Goal: Task Accomplishment & Management: Manage account settings

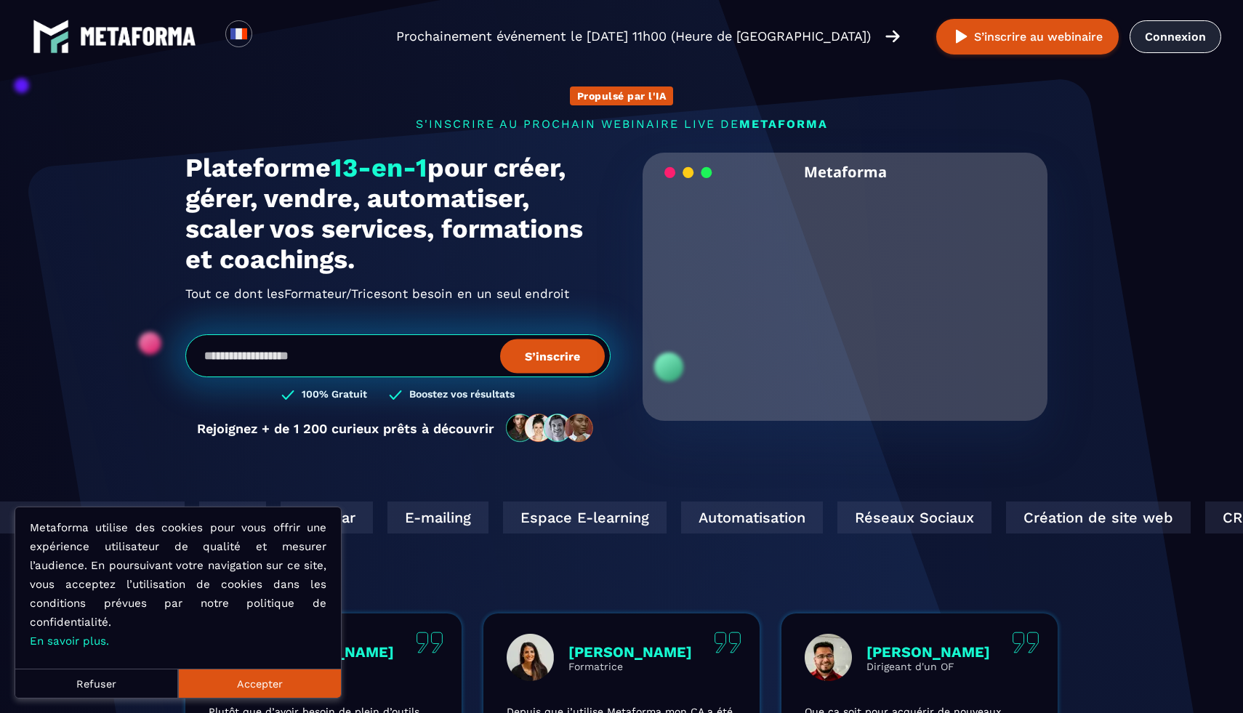
click at [1173, 36] on link "Connexion" at bounding box center [1175, 36] width 92 height 33
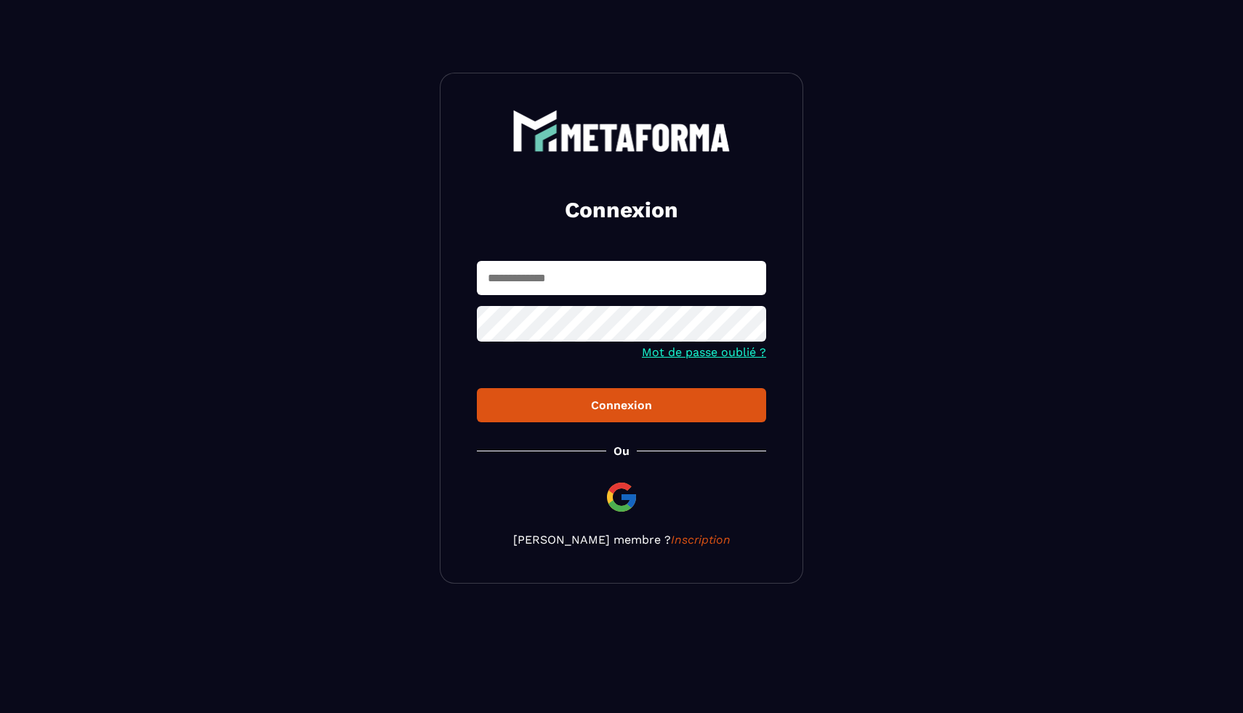
click at [530, 282] on input "text" at bounding box center [621, 278] width 289 height 34
type input "**********"
click at [560, 422] on button "Connexion" at bounding box center [621, 405] width 289 height 34
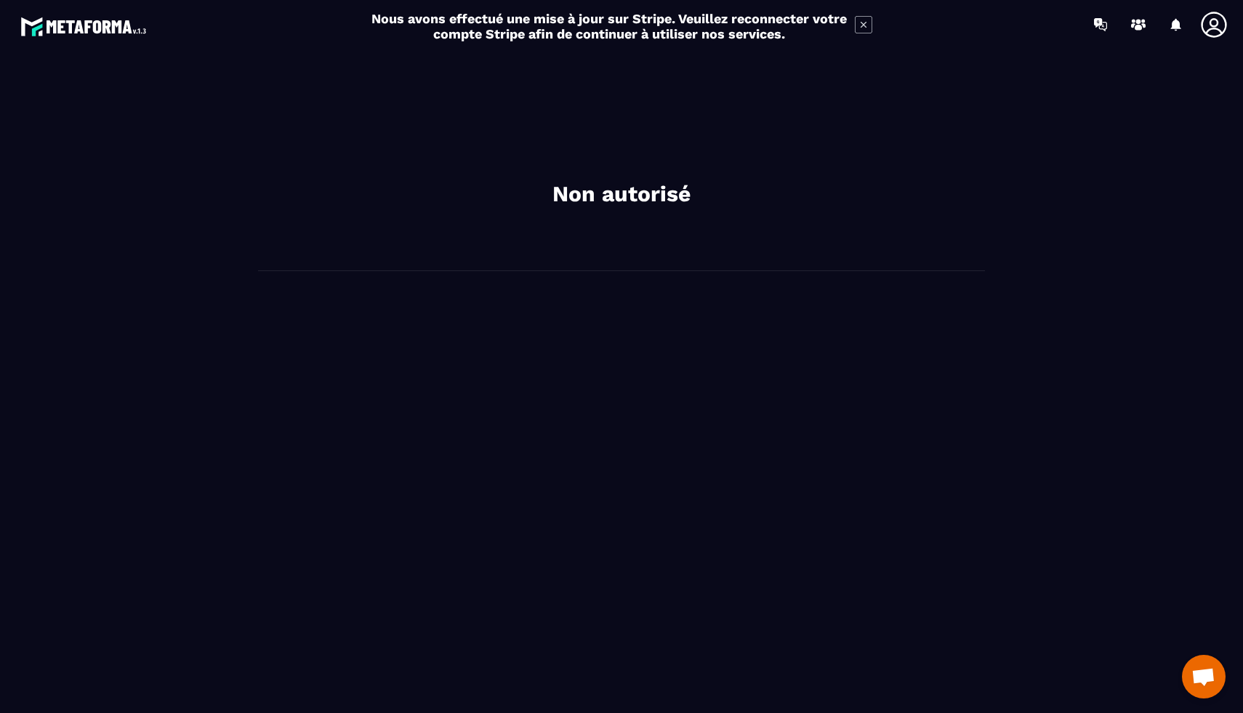
click at [862, 28] on icon at bounding box center [863, 24] width 17 height 17
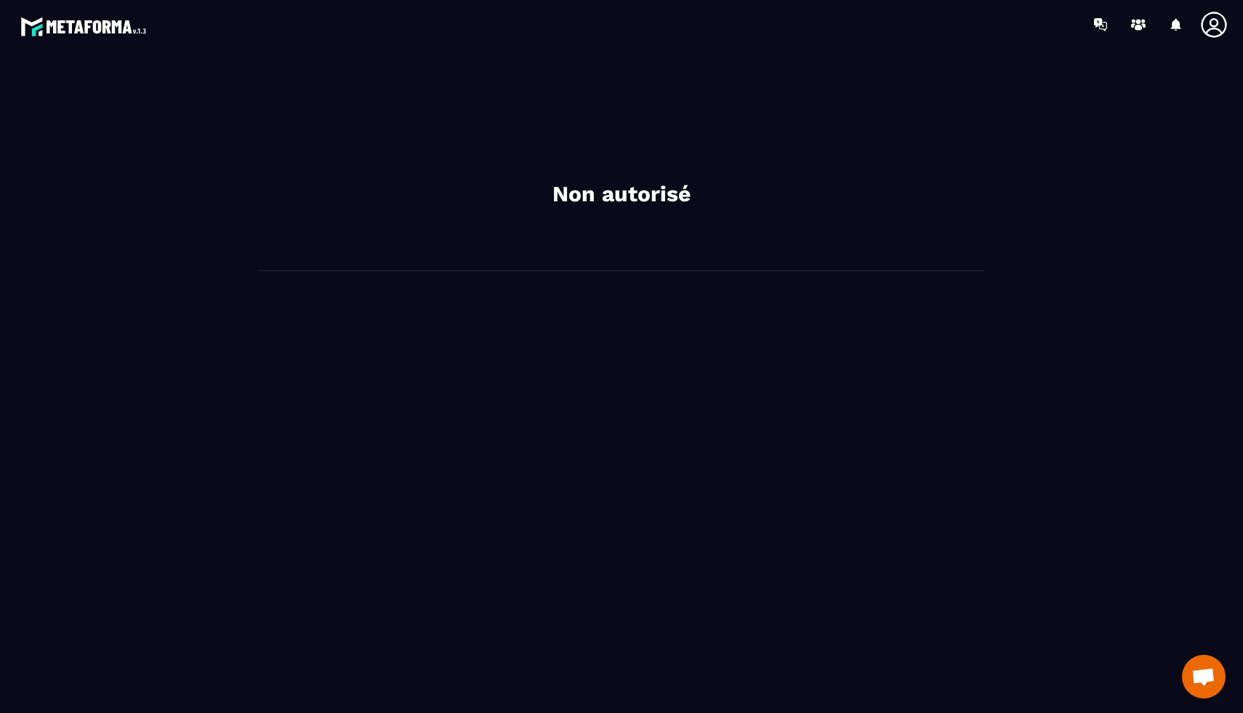
click at [1234, 29] on div at bounding box center [1217, 25] width 36 height 26
click at [1224, 29] on icon at bounding box center [1213, 24] width 25 height 25
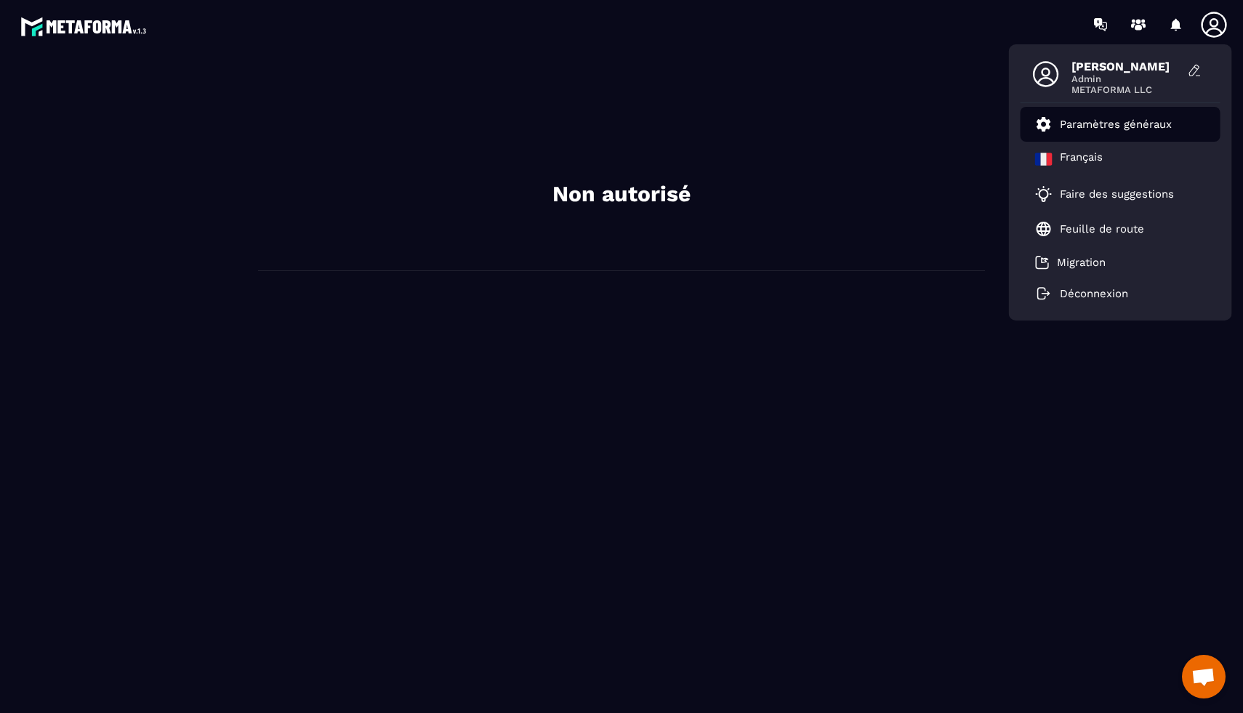
click at [1139, 113] on li "Paramètres généraux" at bounding box center [1120, 124] width 200 height 35
click at [1124, 124] on p "Paramètres généraux" at bounding box center [1116, 124] width 112 height 13
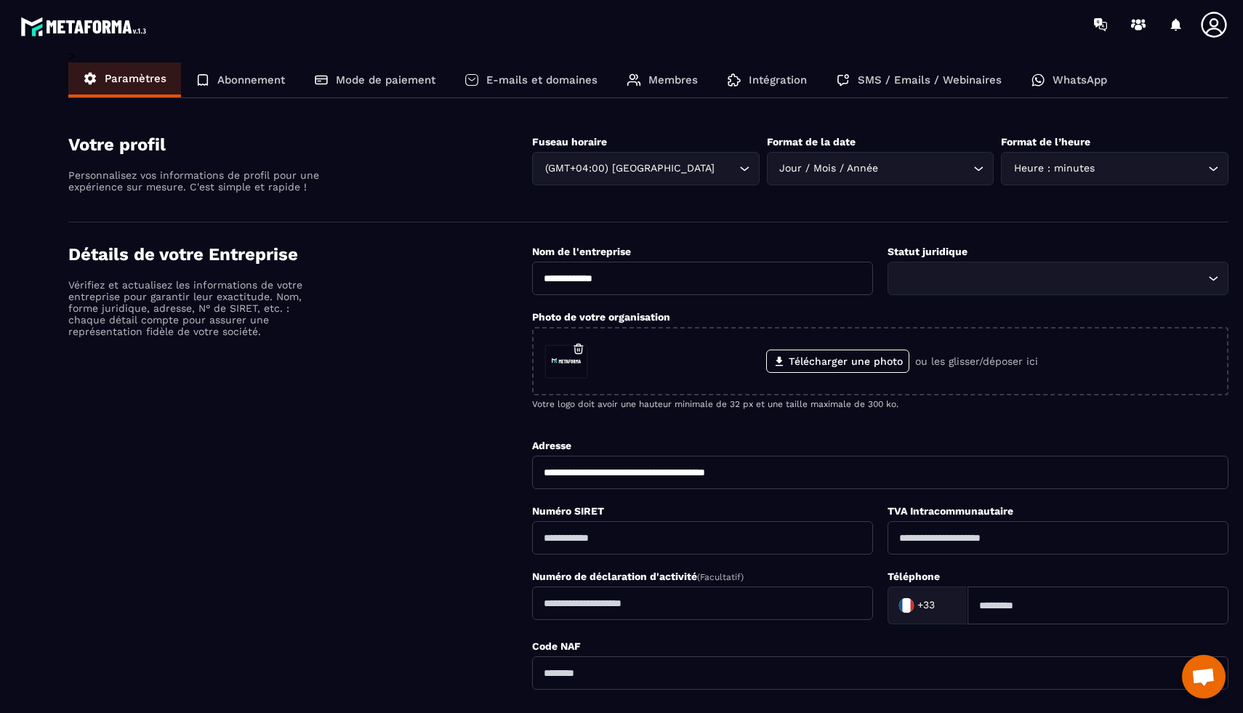
click at [416, 75] on p "Mode de paiement" at bounding box center [386, 79] width 100 height 13
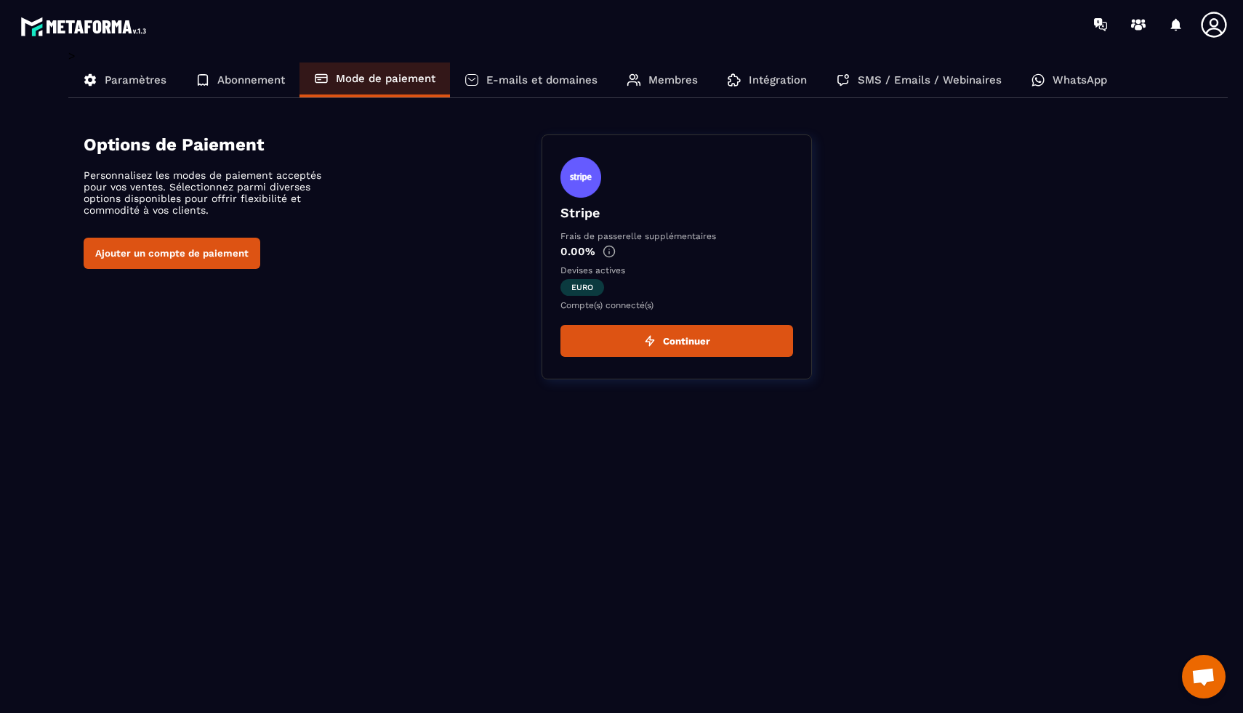
click at [552, 82] on p "E-mails et domaines" at bounding box center [541, 79] width 111 height 13
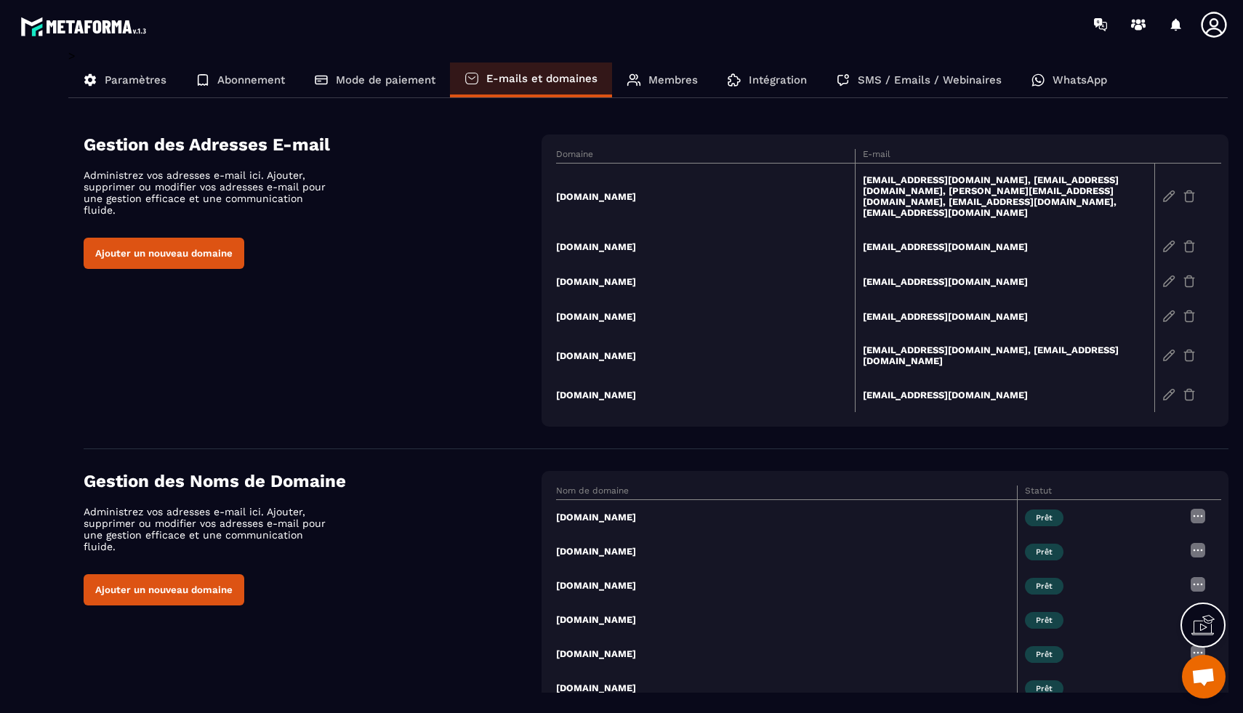
click at [685, 66] on div "Membres" at bounding box center [662, 79] width 100 height 35
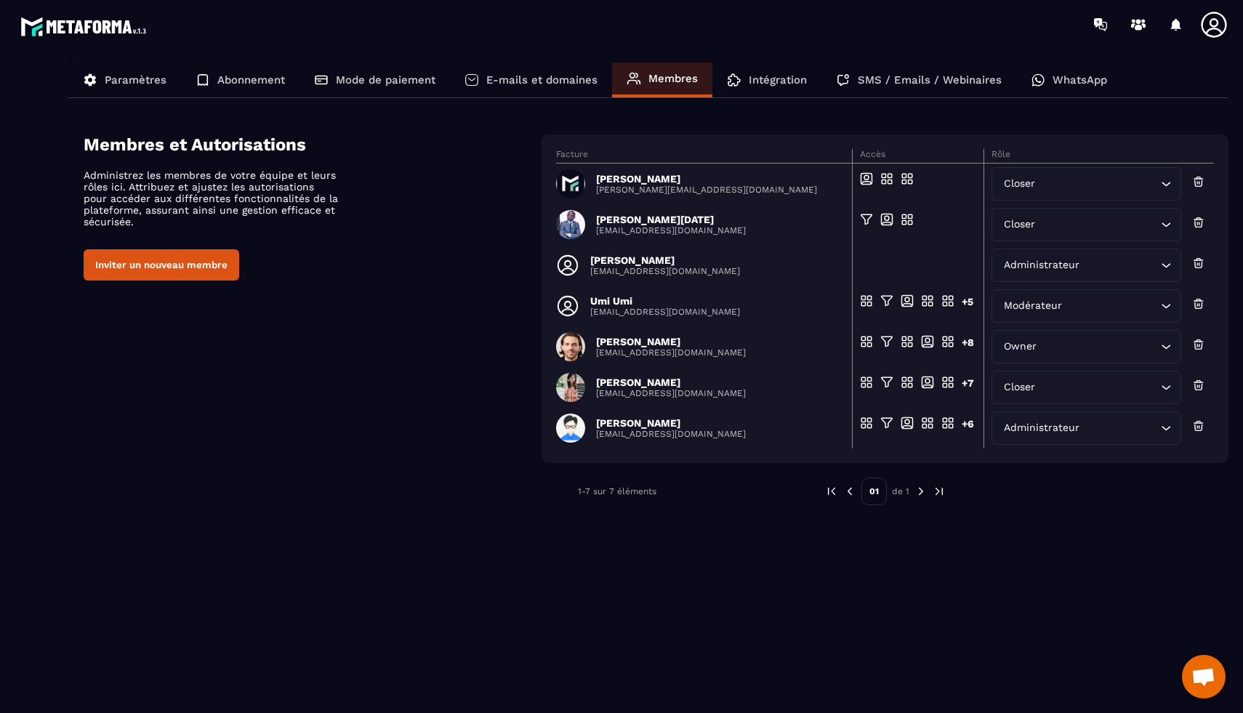
click at [745, 81] on div "Intégration" at bounding box center [766, 79] width 109 height 35
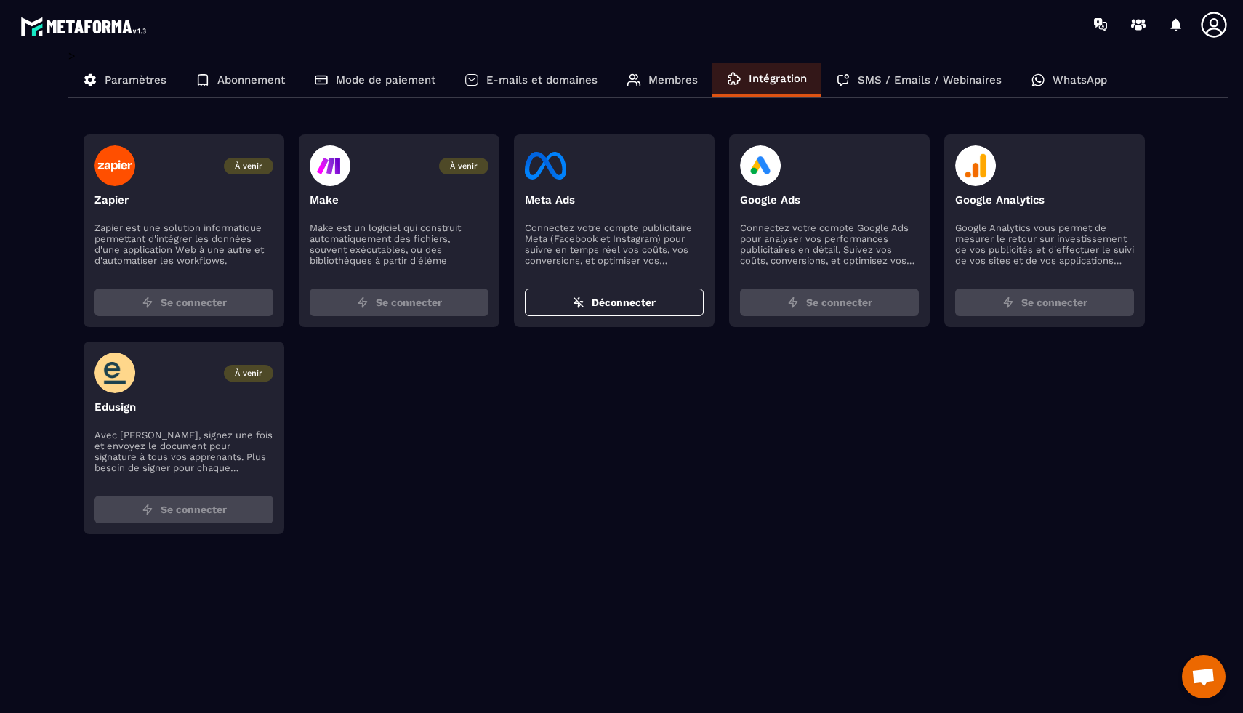
click at [887, 92] on div "SMS / Emails / Webinaires" at bounding box center [918, 79] width 195 height 35
